Goal: Information Seeking & Learning: Learn about a topic

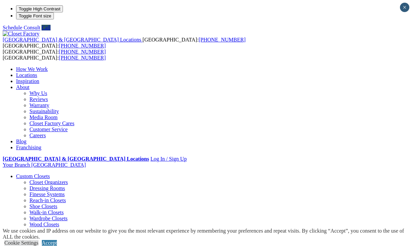
click at [47, 90] on link "Why Us" at bounding box center [38, 93] width 18 height 6
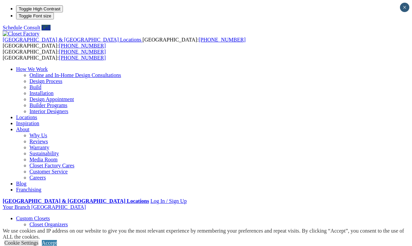
click at [46, 175] on link "Careers" at bounding box center [37, 178] width 16 height 6
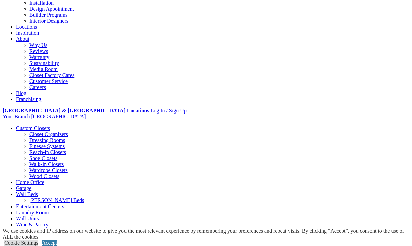
click at [46, 90] on link "Careers" at bounding box center [37, 87] width 16 height 6
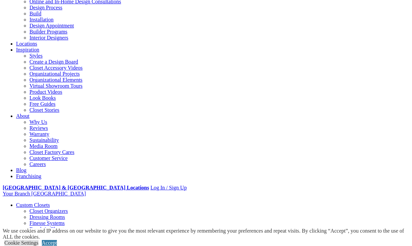
scroll to position [64, 0]
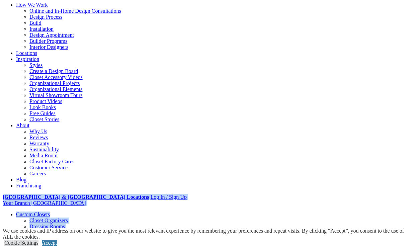
drag, startPoint x: 207, startPoint y: 27, endPoint x: 200, endPoint y: 91, distance: 64.3
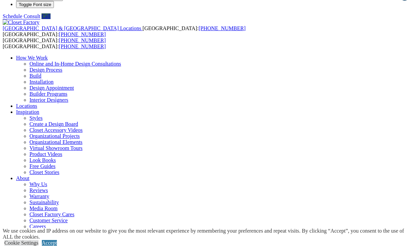
scroll to position [12, 0]
